Goal: Browse casually: Explore the website without a specific task or goal

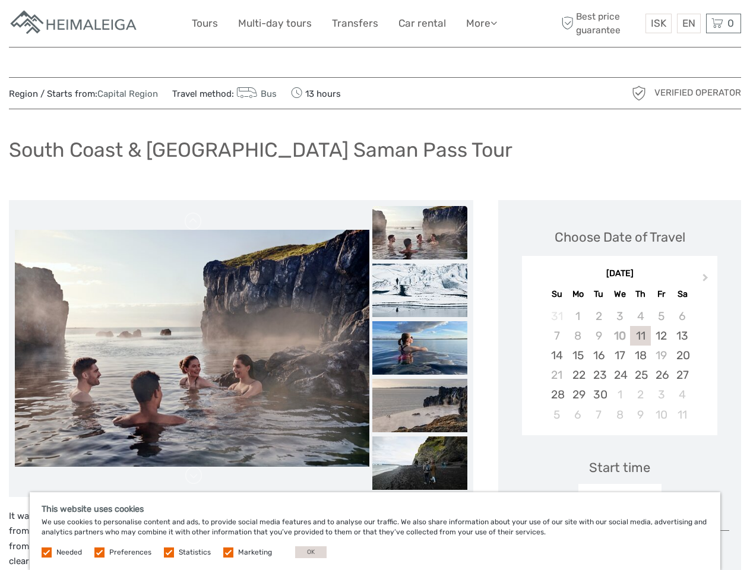
click at [480, 23] on link "More" at bounding box center [481, 23] width 31 height 17
click at [495, 23] on icon at bounding box center [493, 23] width 7 height 10
click at [658, 23] on span "ISK" at bounding box center [658, 23] width 15 height 12
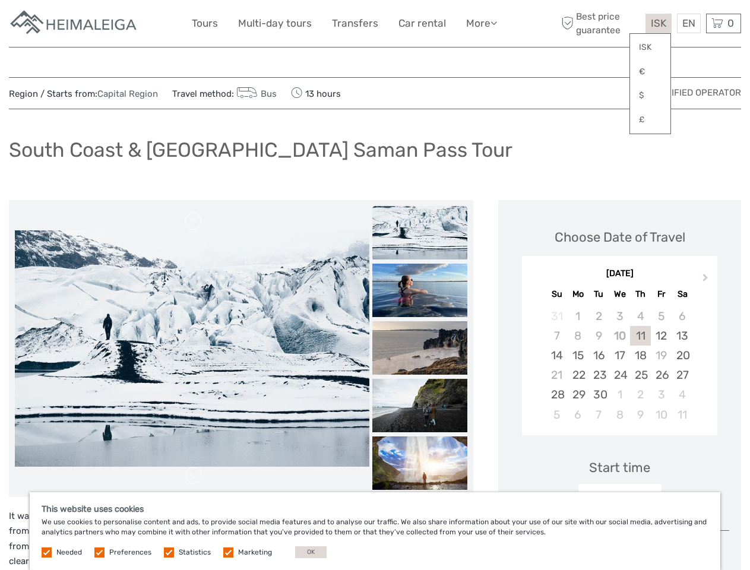
click at [688, 23] on div "EN English Español Deutsch" at bounding box center [689, 24] width 24 height 20
click at [723, 23] on div "0 Items Total 0 ISK Checkout The shopping cart is empty." at bounding box center [723, 24] width 35 height 20
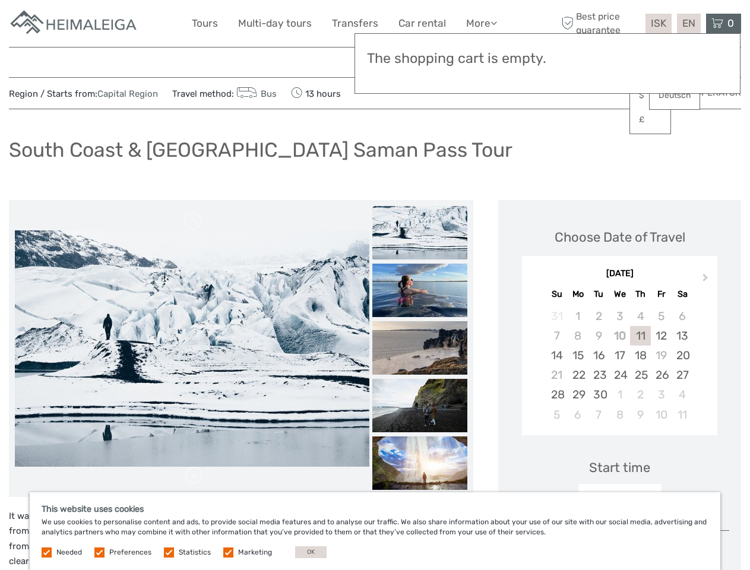
click at [208, 349] on img at bounding box center [192, 348] width 355 height 236
click at [203, 221] on link at bounding box center [193, 221] width 19 height 19
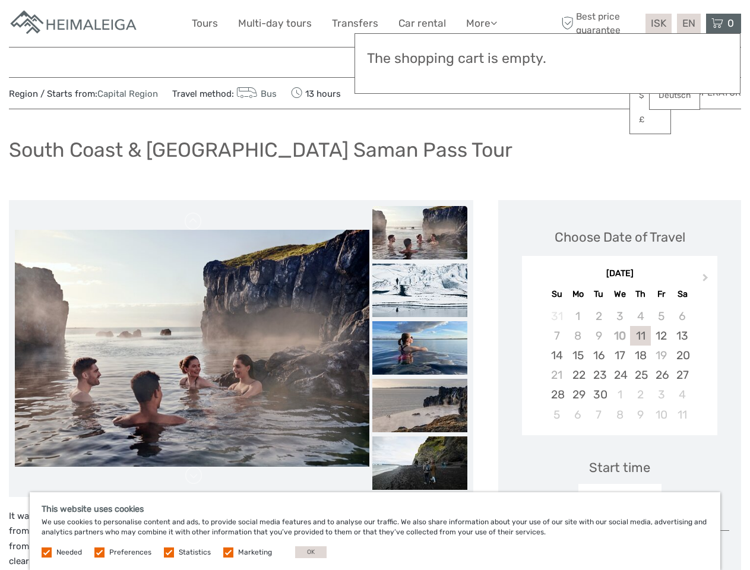
click at [203, 476] on link at bounding box center [193, 475] width 19 height 19
click at [452, 264] on img at bounding box center [419, 290] width 95 height 53
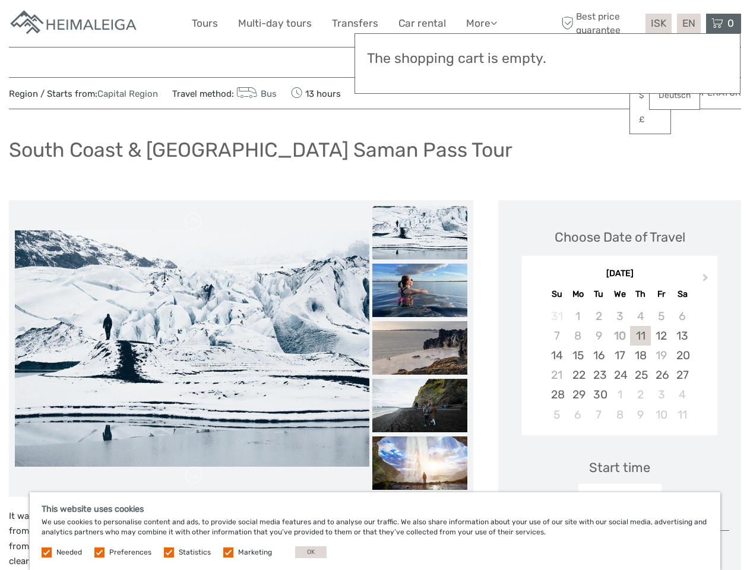
click at [452, 290] on img at bounding box center [419, 290] width 95 height 53
